Goal: Task Accomplishment & Management: Complete application form

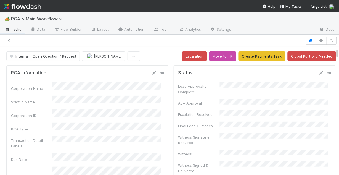
scroll to position [22, 0]
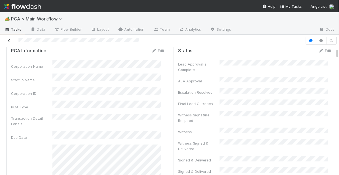
click at [8, 39] on icon at bounding box center [9, 41] width 6 height 4
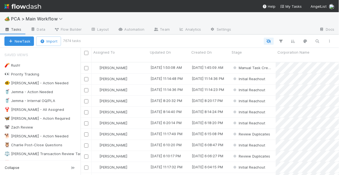
scroll to position [114, 255]
click at [33, 82] on div "🐠 Chris - Action Needed" at bounding box center [36, 82] width 64 height 7
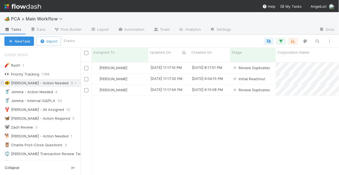
scroll to position [114, 255]
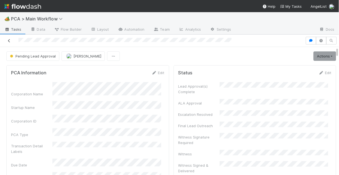
click at [9, 41] on icon at bounding box center [9, 41] width 6 height 4
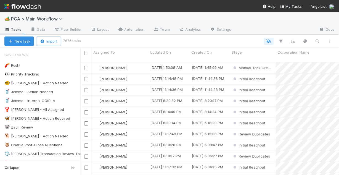
scroll to position [114, 255]
click at [40, 82] on div "🐠 Chris - Action Needed" at bounding box center [36, 82] width 64 height 7
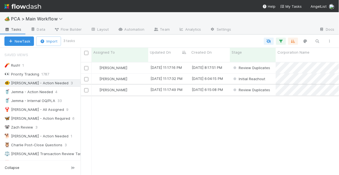
scroll to position [114, 255]
click at [136, 63] on div "Chris DelBianco" at bounding box center [120, 67] width 57 height 11
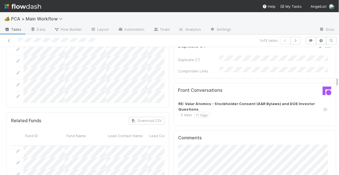
scroll to position [507, 0]
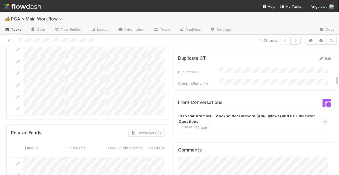
click at [323, 119] on icon at bounding box center [325, 122] width 4 height 6
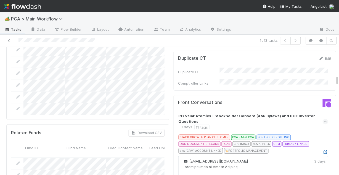
click at [322, 150] on icon at bounding box center [325, 152] width 6 height 4
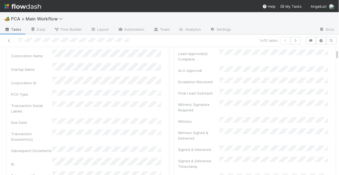
scroll to position [66, 0]
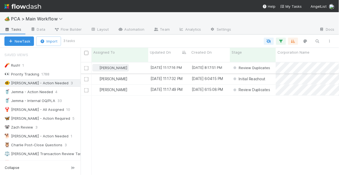
scroll to position [114, 255]
click at [131, 62] on div "[PERSON_NAME]" at bounding box center [120, 67] width 57 height 11
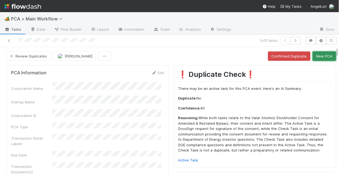
click at [319, 57] on button "New PCA" at bounding box center [323, 55] width 23 height 9
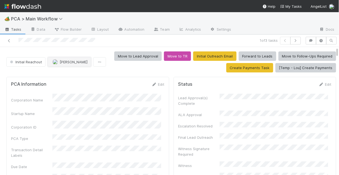
click at [66, 63] on span "[PERSON_NAME]" at bounding box center [74, 62] width 28 height 4
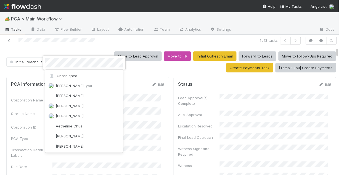
scroll to position [1716, 0]
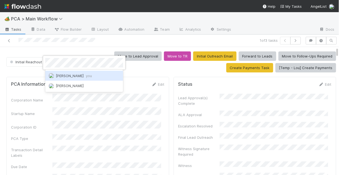
click at [71, 74] on span "Chris DelBianco you" at bounding box center [74, 75] width 36 height 4
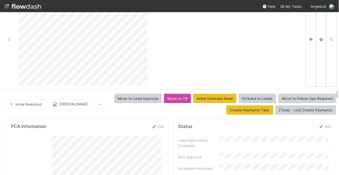
scroll to position [66, 0]
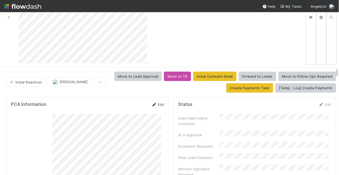
click at [157, 103] on link "Edit" at bounding box center [157, 104] width 13 height 4
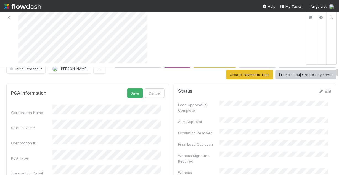
scroll to position [22, 0]
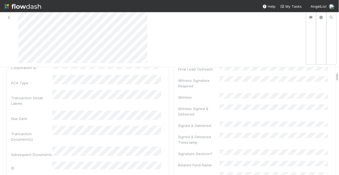
scroll to position [0, 0]
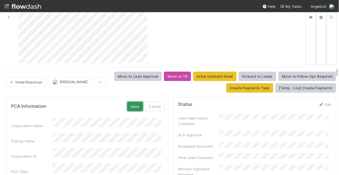
click at [130, 105] on button "Save" at bounding box center [135, 105] width 16 height 9
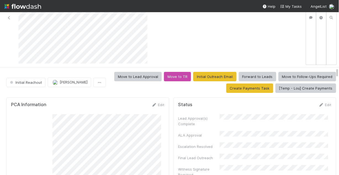
scroll to position [66, 0]
click at [155, 104] on link "Edit" at bounding box center [157, 104] width 13 height 4
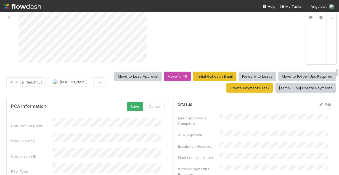
scroll to position [3, 0]
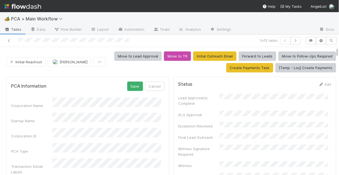
click at [104, 86] on div "PCA Information Save Cancel" at bounding box center [87, 85] width 153 height 9
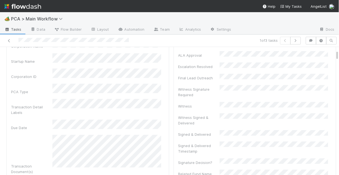
scroll to position [66, 0]
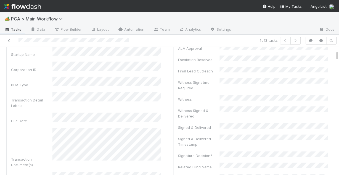
click at [49, 128] on div "Transaction Document(s)" at bounding box center [87, 147] width 153 height 39
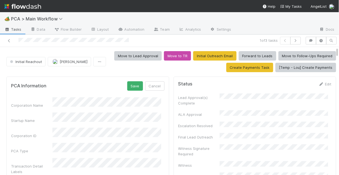
scroll to position [0, 0]
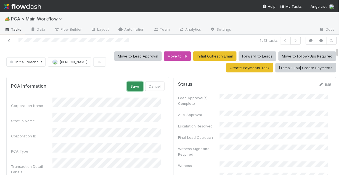
click at [133, 84] on button "Save" at bounding box center [135, 85] width 16 height 9
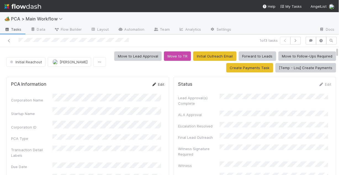
click at [155, 83] on link "Edit" at bounding box center [157, 84] width 13 height 4
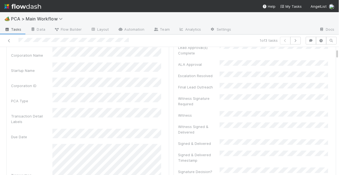
scroll to position [33, 0]
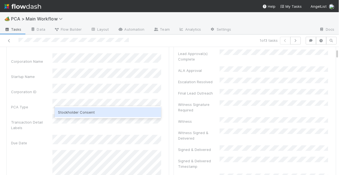
click at [90, 113] on div "Stockholder Consent" at bounding box center [108, 112] width 106 height 10
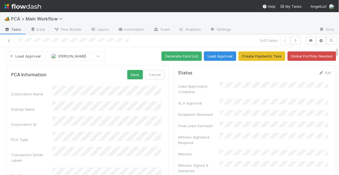
scroll to position [0, 0]
click at [135, 70] on button "Save" at bounding box center [135, 74] width 16 height 9
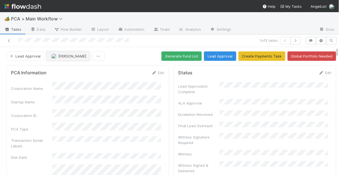
click at [66, 58] on button "[PERSON_NAME]" at bounding box center [67, 55] width 43 height 9
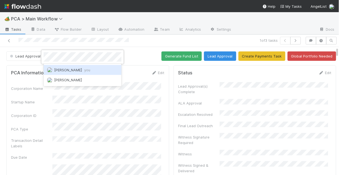
click at [77, 70] on span "Chris DelBianco you" at bounding box center [72, 70] width 36 height 4
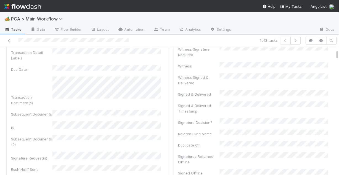
scroll to position [88, 0]
click at [113, 111] on div "Corporation Name Startup Name Corporation ID PCA Type Transaction Detail Labels…" at bounding box center [87, 120] width 153 height 253
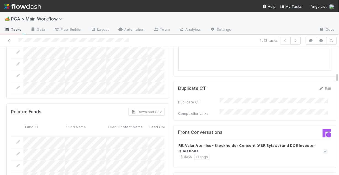
scroll to position [552, 0]
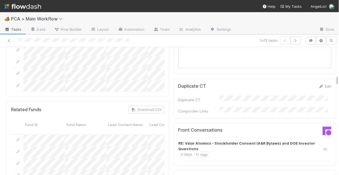
click at [323, 146] on icon at bounding box center [325, 149] width 4 height 6
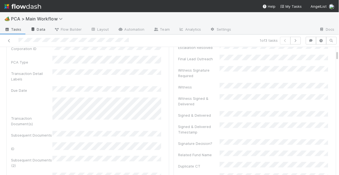
scroll to position [66, 0]
click at [10, 41] on icon at bounding box center [9, 41] width 6 height 4
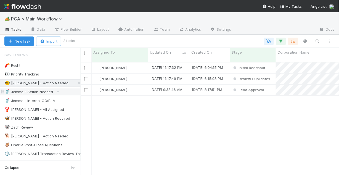
scroll to position [114, 255]
click at [138, 74] on div "Chris DelBianco" at bounding box center [120, 78] width 57 height 11
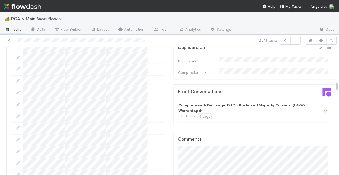
scroll to position [485, 0]
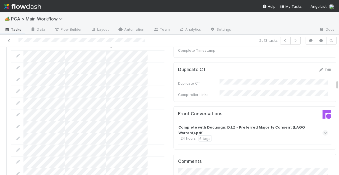
drag, startPoint x: 316, startPoint y: 93, endPoint x: 314, endPoint y: 100, distance: 7.4
click at [323, 130] on icon at bounding box center [325, 133] width 4 height 6
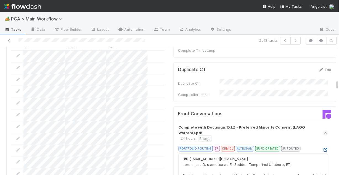
click at [322, 147] on link at bounding box center [325, 149] width 6 height 4
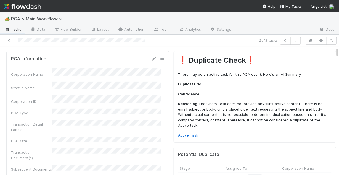
scroll to position [0, 0]
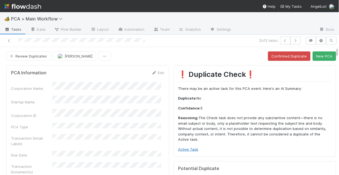
click at [183, 147] on link "Active Task" at bounding box center [188, 149] width 20 height 4
click at [322, 58] on button "New PCA" at bounding box center [323, 55] width 23 height 9
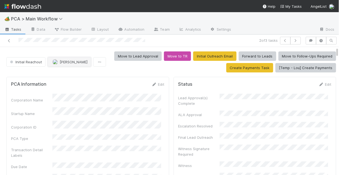
click at [75, 61] on span "Jemma Cunningham" at bounding box center [74, 62] width 28 height 4
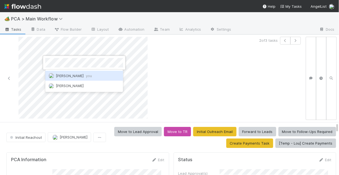
click at [78, 75] on span "Chris DelBianco you" at bounding box center [74, 75] width 36 height 4
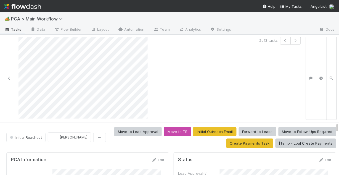
click at [18, 38] on div at bounding box center [77, 78] width 151 height 83
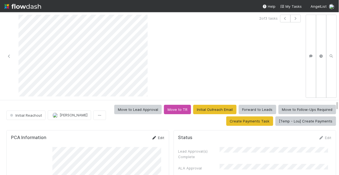
click at [156, 138] on link "Edit" at bounding box center [157, 137] width 13 height 4
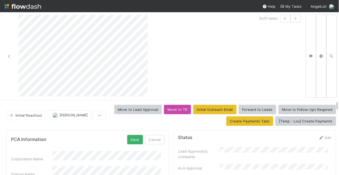
scroll to position [44, 0]
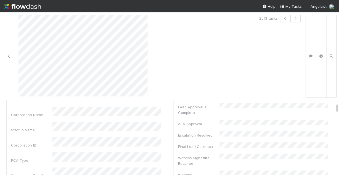
click at [41, 125] on div "Startup Name" at bounding box center [87, 127] width 153 height 11
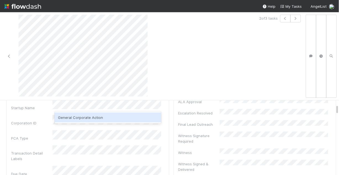
click at [97, 117] on div "General Corporate Action" at bounding box center [108, 117] width 106 height 10
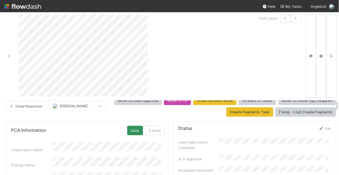
scroll to position [0, 0]
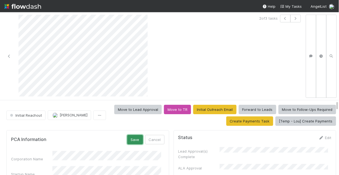
click at [133, 137] on button "Save" at bounding box center [135, 139] width 16 height 9
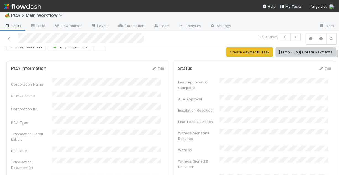
scroll to position [22, 0]
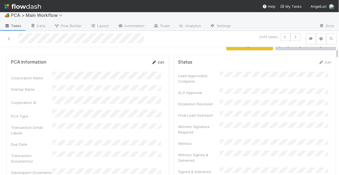
click at [155, 60] on link "Edit" at bounding box center [157, 62] width 13 height 4
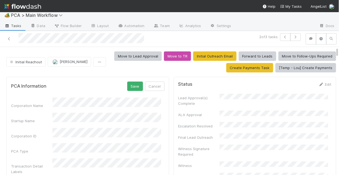
scroll to position [0, 0]
click at [128, 84] on button "Save" at bounding box center [135, 85] width 16 height 9
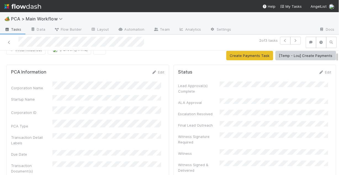
scroll to position [22, 0]
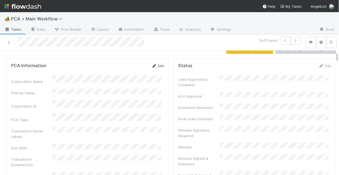
click at [155, 65] on link "Edit" at bounding box center [157, 65] width 13 height 4
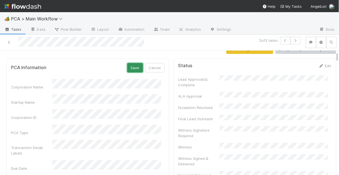
click at [130, 69] on button "Save" at bounding box center [135, 67] width 16 height 9
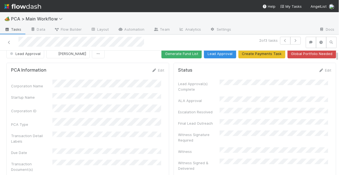
scroll to position [0, 0]
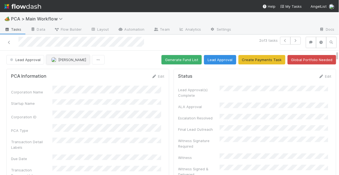
click at [69, 58] on span "Nathalie Gualito" at bounding box center [72, 59] width 28 height 4
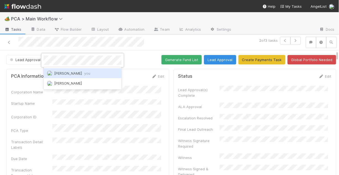
click at [72, 73] on span "Chris DelBianco you" at bounding box center [72, 73] width 36 height 4
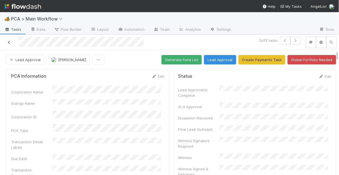
click at [7, 41] on icon at bounding box center [9, 43] width 6 height 4
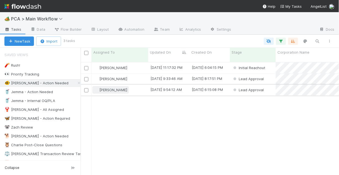
scroll to position [114, 255]
click at [133, 62] on div "Chris DelBianco" at bounding box center [120, 67] width 57 height 11
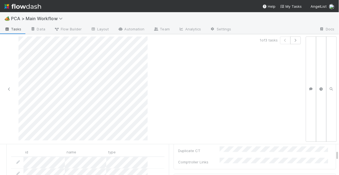
scroll to position [618, 0]
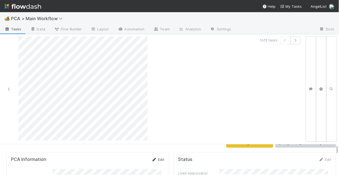
click at [158, 157] on link "Edit" at bounding box center [157, 159] width 13 height 4
click at [128, 158] on button "Save" at bounding box center [135, 160] width 16 height 9
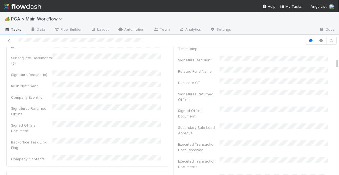
scroll to position [44, 0]
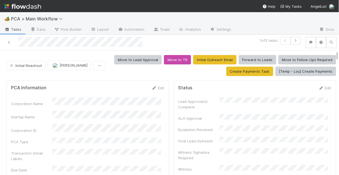
scroll to position [22, 0]
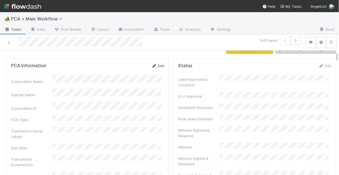
click at [155, 66] on link "Edit" at bounding box center [157, 65] width 13 height 4
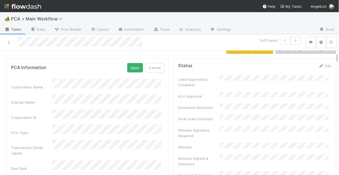
scroll to position [44, 0]
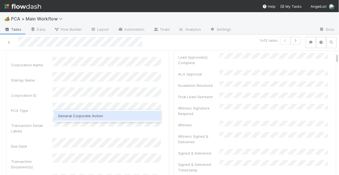
click at [88, 118] on div "General Corporate Action" at bounding box center [108, 116] width 106 height 10
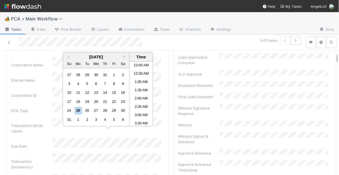
scroll to position [129, 0]
click at [116, 111] on div "29" at bounding box center [113, 110] width 7 height 7
click at [142, 89] on li "12:00 PM" at bounding box center [140, 91] width 23 height 8
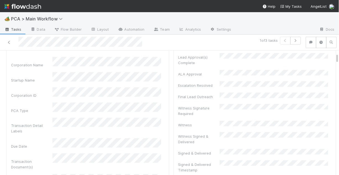
scroll to position [0, 0]
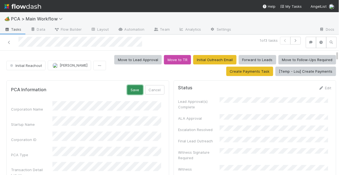
click at [127, 91] on button "Save" at bounding box center [135, 89] width 16 height 9
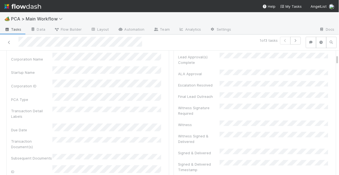
scroll to position [22, 0]
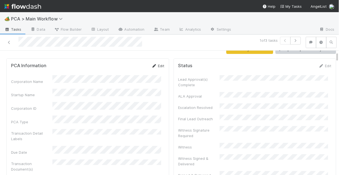
click at [155, 65] on link "Edit" at bounding box center [157, 65] width 13 height 4
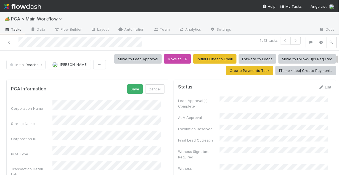
scroll to position [0, 0]
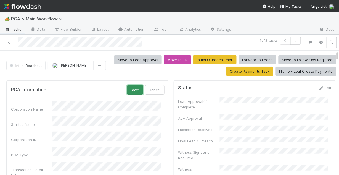
click at [132, 90] on button "Save" at bounding box center [135, 89] width 16 height 9
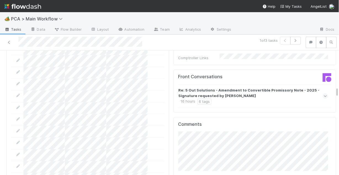
scroll to position [664, 0]
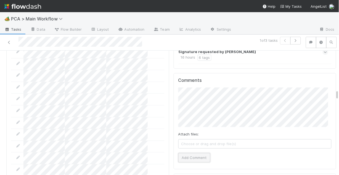
click at [189, 153] on button "Add Comment" at bounding box center [194, 157] width 32 height 9
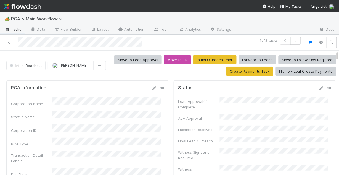
scroll to position [22, 0]
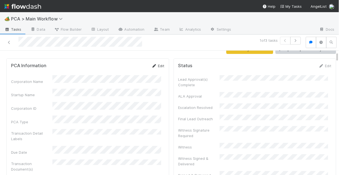
click at [152, 66] on icon at bounding box center [154, 66] width 6 height 4
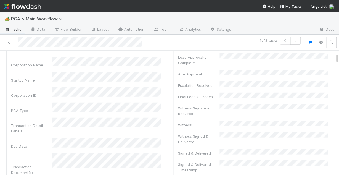
scroll to position [0, 0]
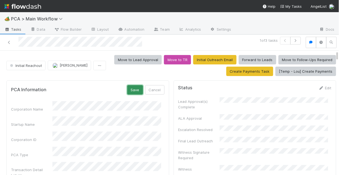
click at [131, 86] on button "Save" at bounding box center [135, 89] width 16 height 9
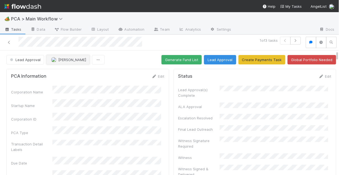
click at [70, 61] on span "[PERSON_NAME]" at bounding box center [72, 59] width 28 height 4
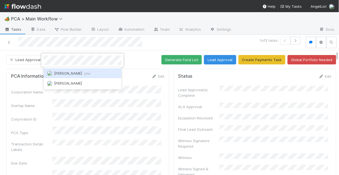
click at [77, 73] on span "[PERSON_NAME] you" at bounding box center [72, 73] width 36 height 4
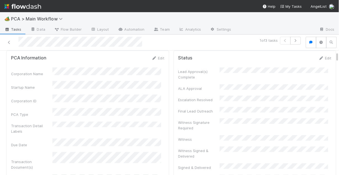
scroll to position [22, 0]
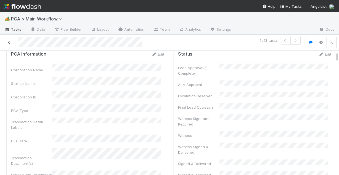
click at [8, 41] on icon at bounding box center [9, 43] width 6 height 4
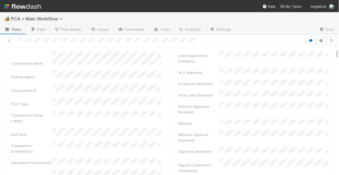
scroll to position [22, 0]
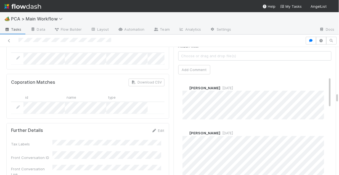
scroll to position [728, 0]
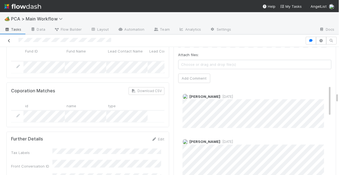
click at [7, 39] on icon at bounding box center [9, 41] width 6 height 4
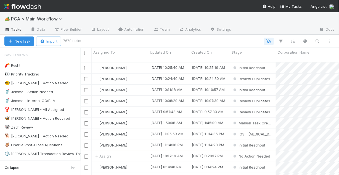
scroll to position [114, 255]
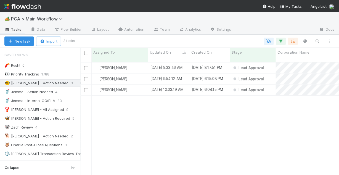
scroll to position [114, 255]
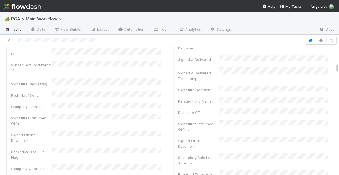
scroll to position [265, 0]
